Goal: Task Accomplishment & Management: Complete application form

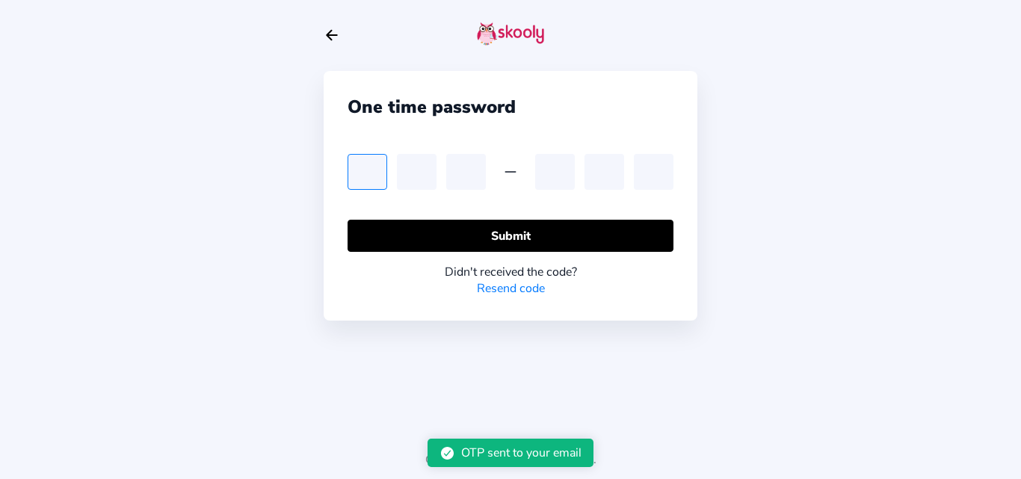
type input "2"
type input "1"
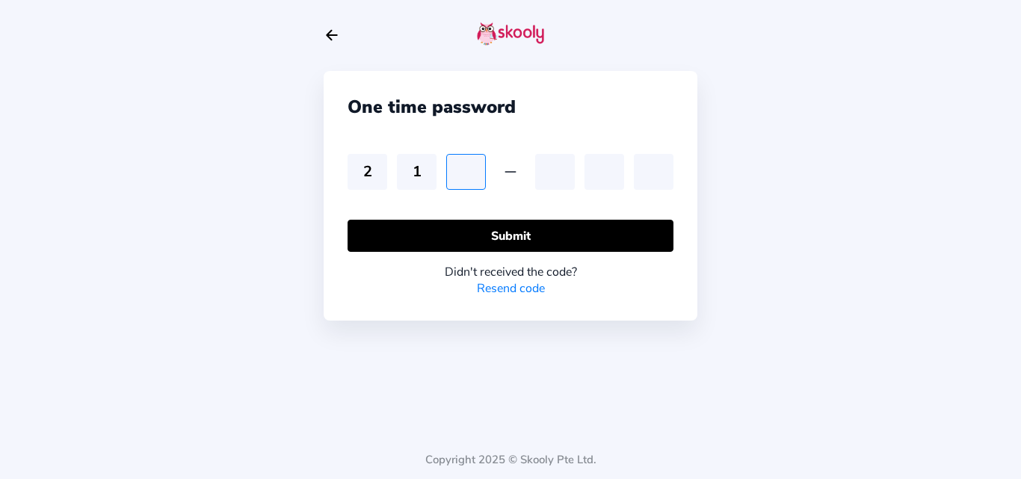
type input "5"
type input "0"
type input "7"
type input "6"
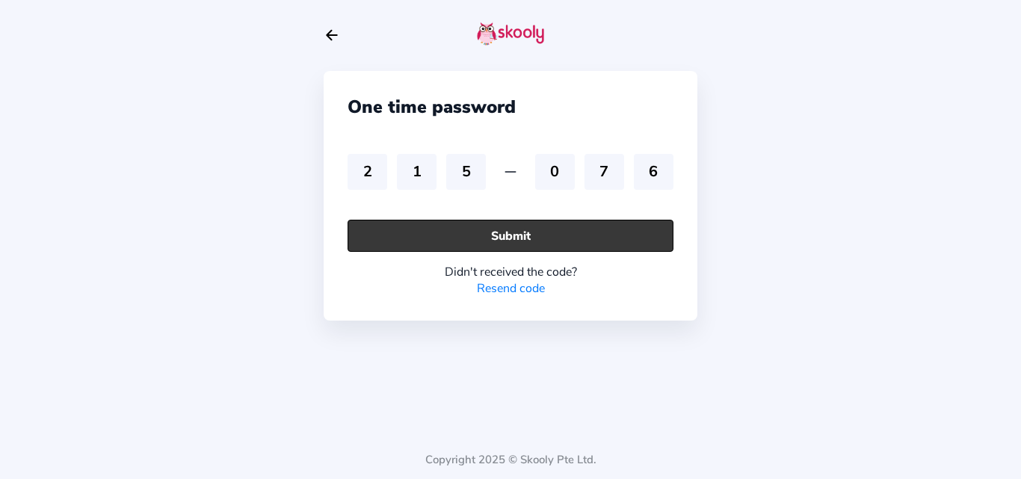
click at [455, 245] on button "Submit" at bounding box center [510, 236] width 326 height 32
